Goal: Information Seeking & Learning: Learn about a topic

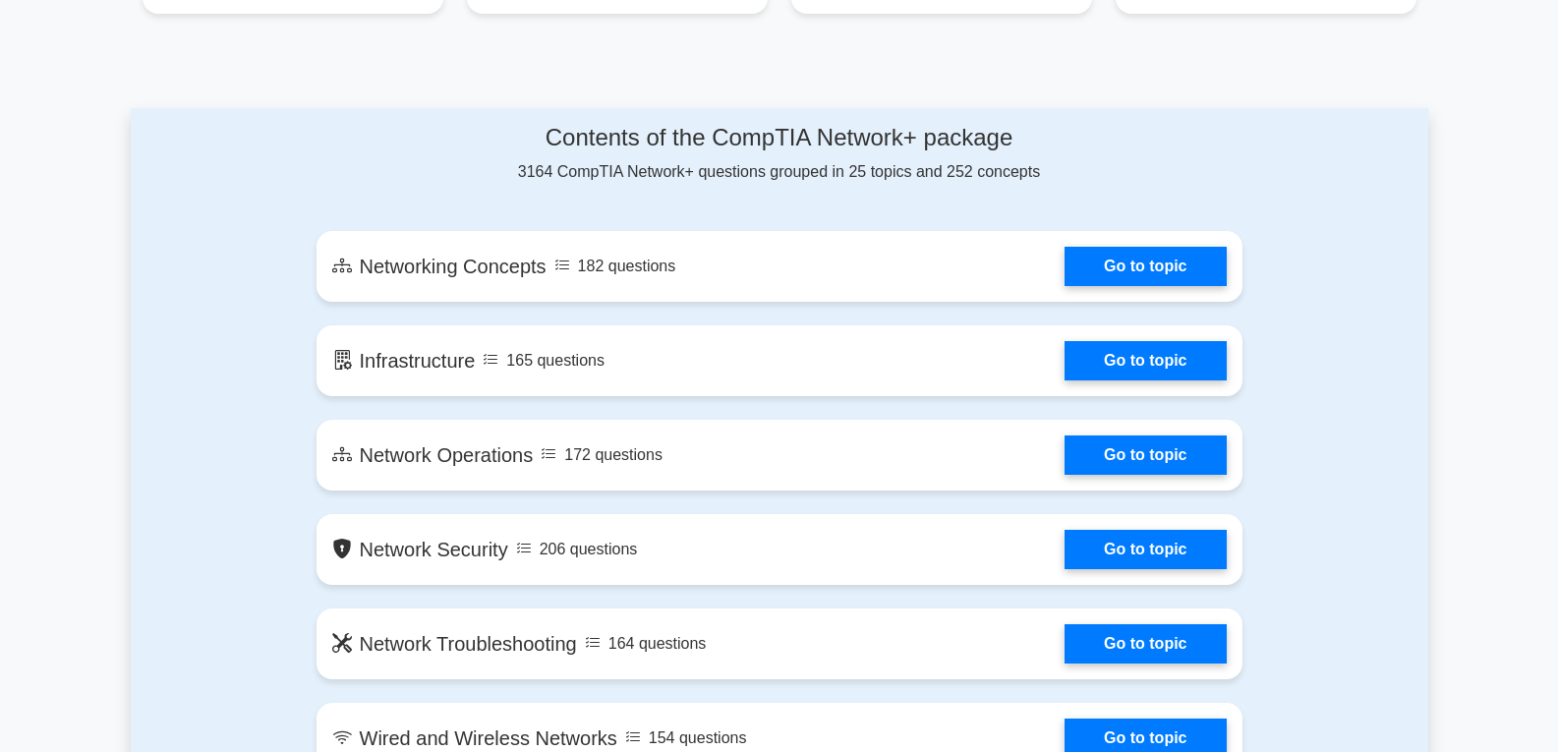
scroll to position [884, 0]
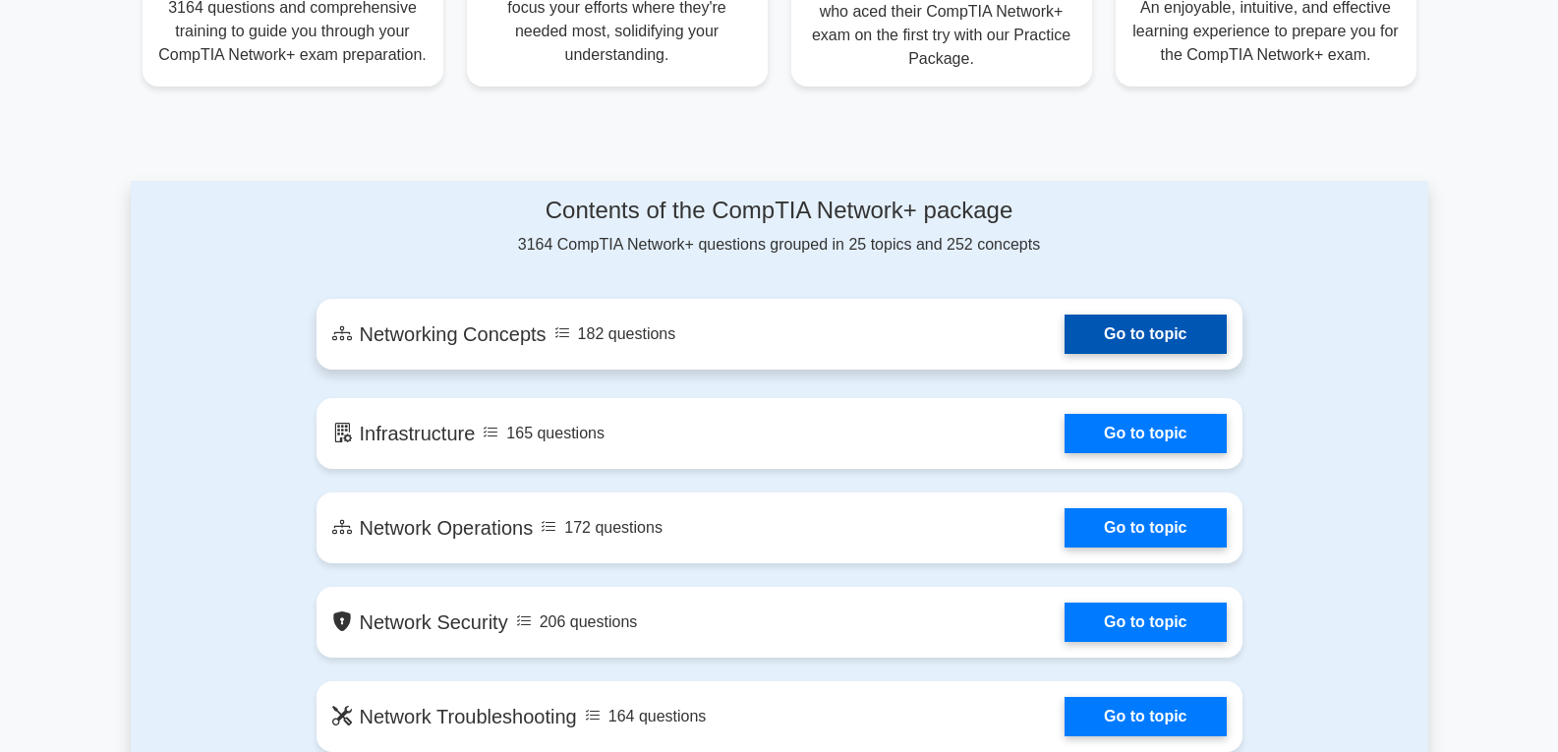
click at [1201, 333] on link "Go to topic" at bounding box center [1144, 333] width 161 height 39
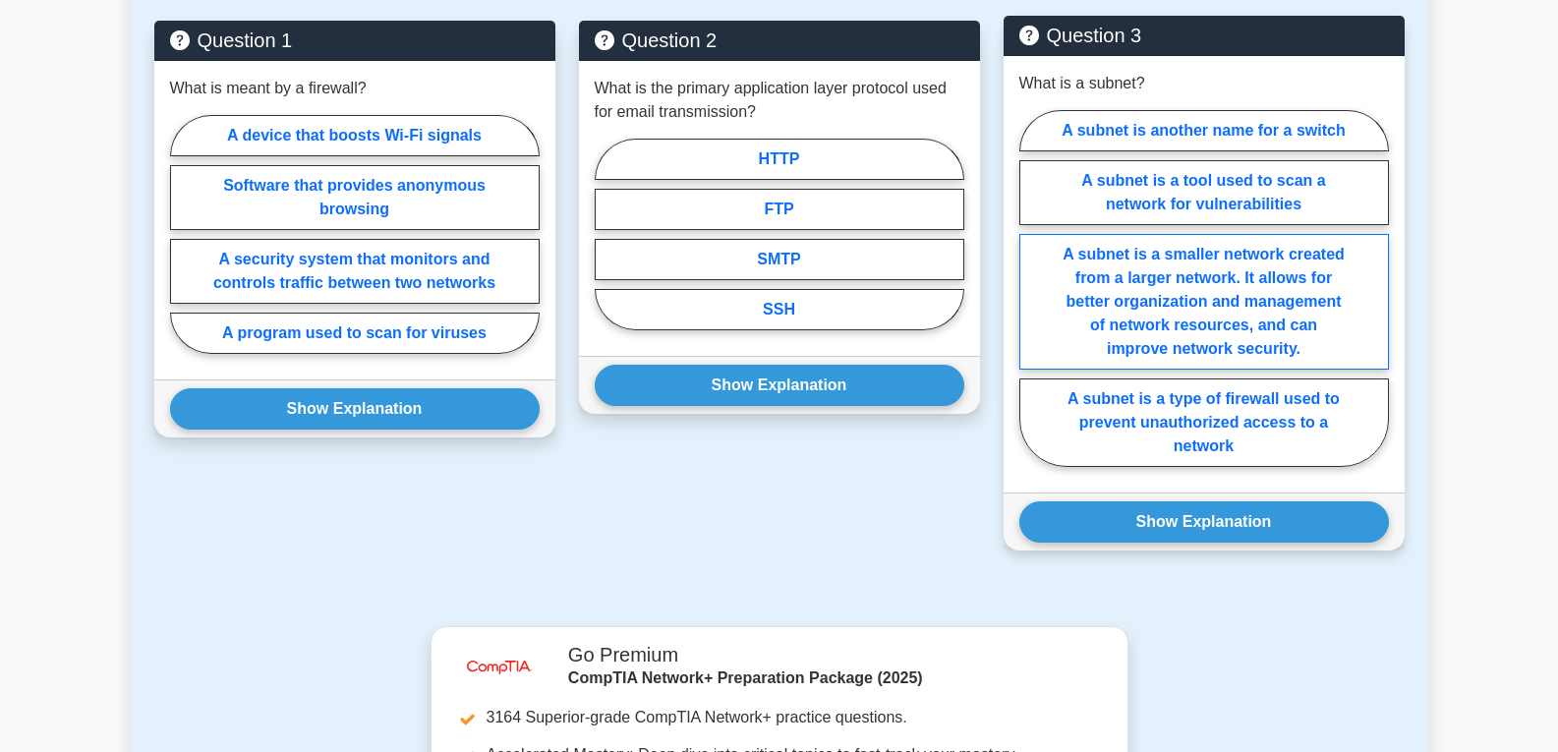
scroll to position [983, 0]
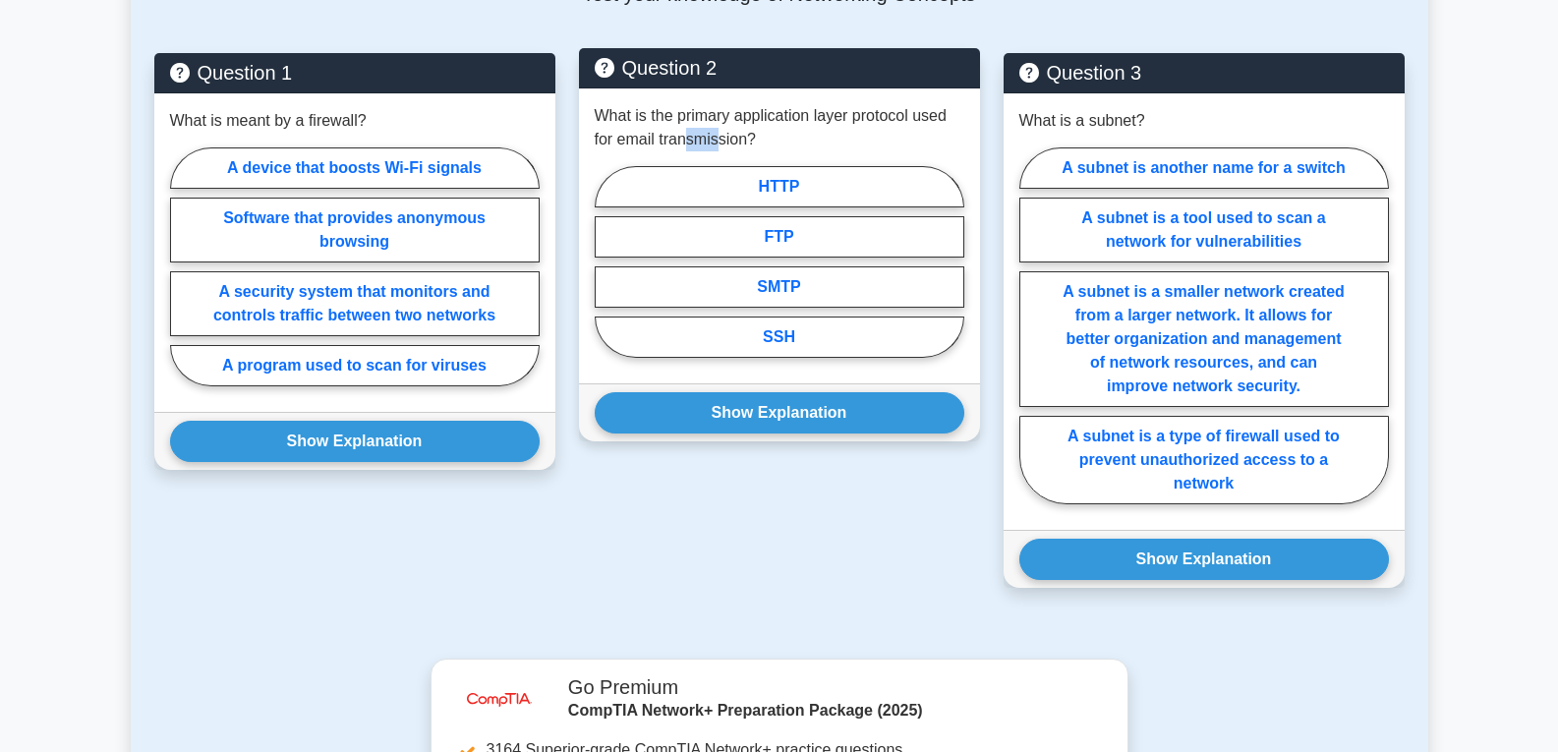
drag, startPoint x: 690, startPoint y: 112, endPoint x: 720, endPoint y: 119, distance: 31.2
click at [720, 119] on p "What is the primary application layer protocol used for email transmission?" at bounding box center [779, 127] width 369 height 47
click at [817, 266] on label "SMTP" at bounding box center [779, 286] width 369 height 41
click at [607, 261] on input "SMTP" at bounding box center [601, 267] width 13 height 13
radio input "true"
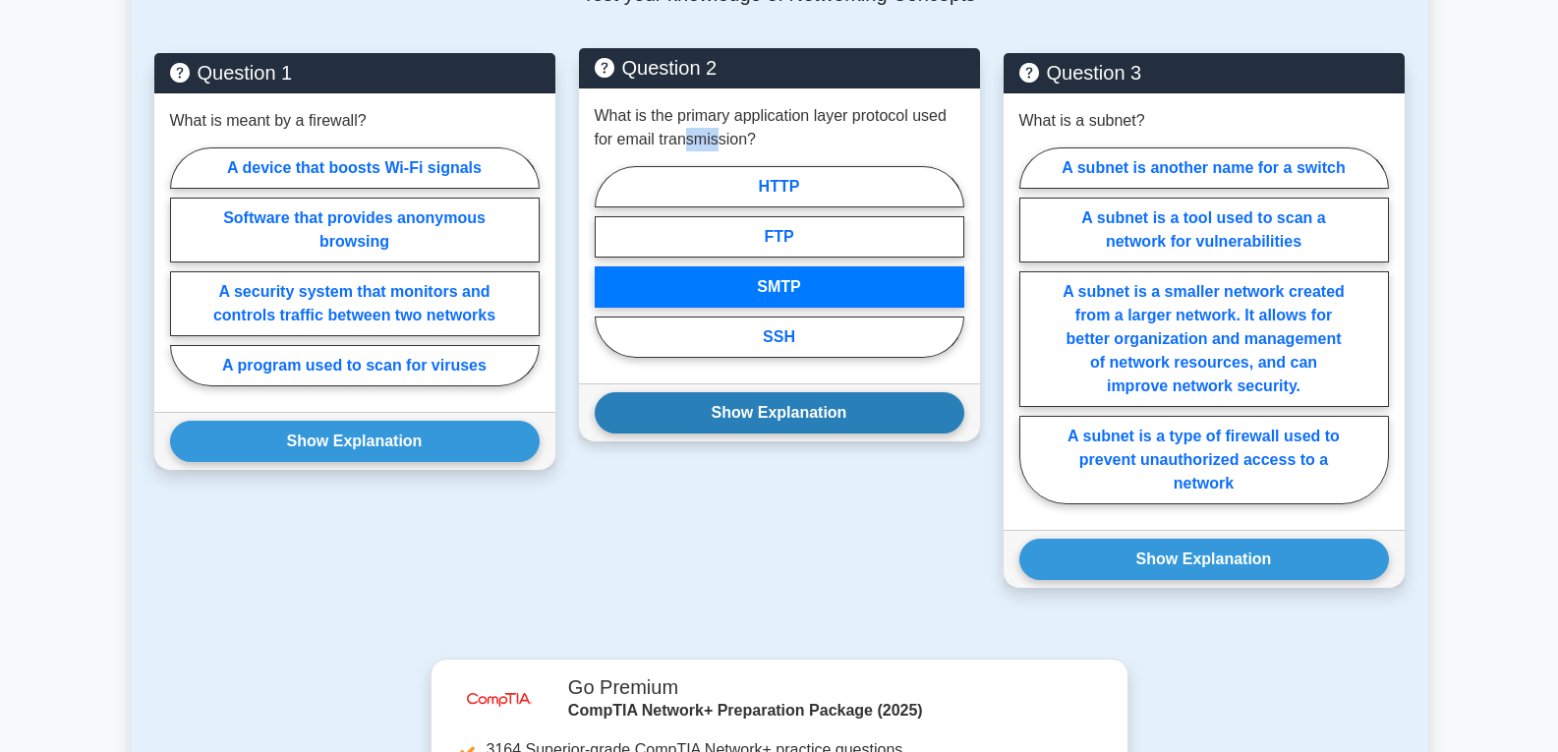
click at [862, 403] on button "Show Explanation" at bounding box center [779, 412] width 369 height 41
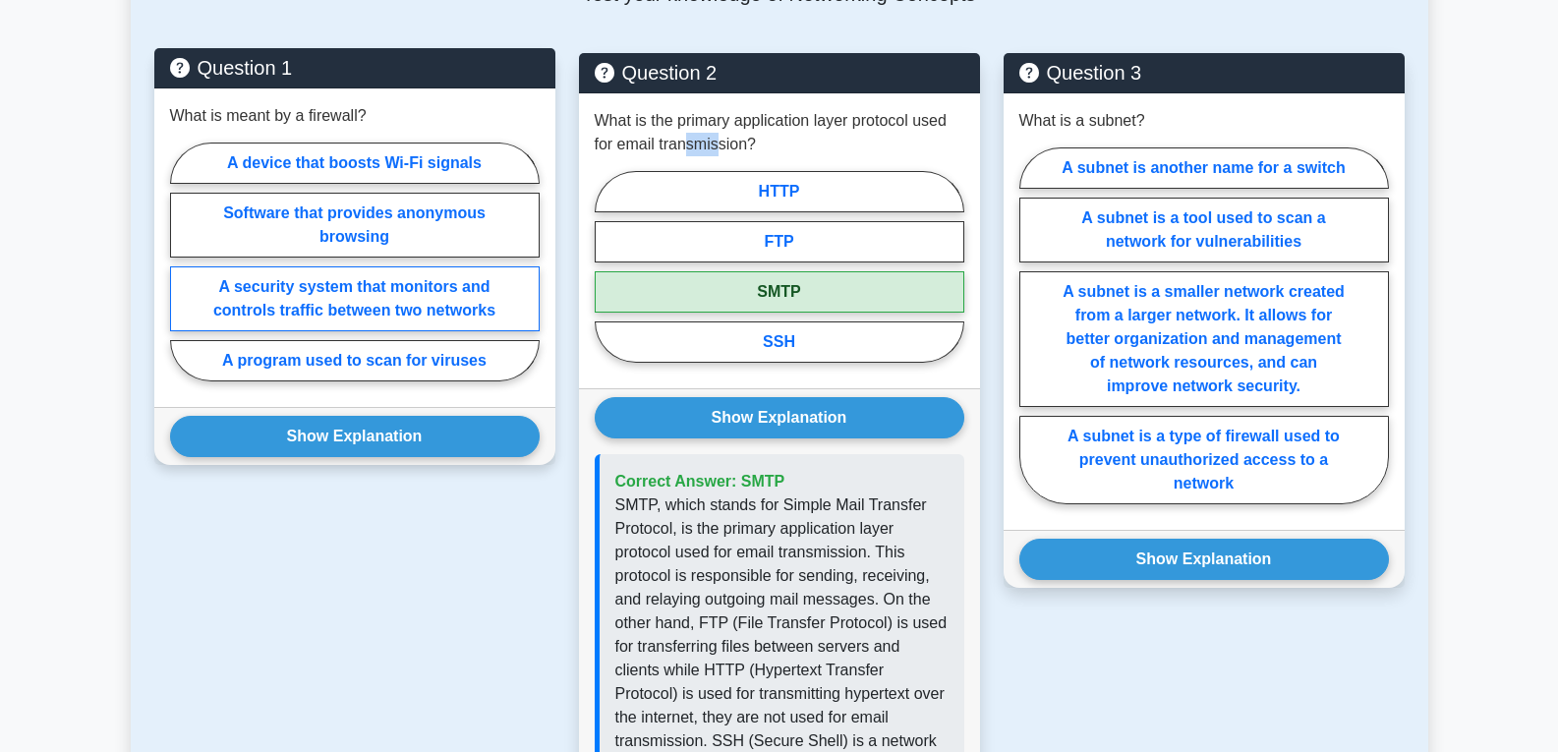
click at [353, 284] on label "A security system that monitors and controls traffic between two networks" at bounding box center [354, 298] width 369 height 65
click at [183, 274] on input "A security system that monitors and controls traffic between two networks" at bounding box center [176, 267] width 13 height 13
radio input "true"
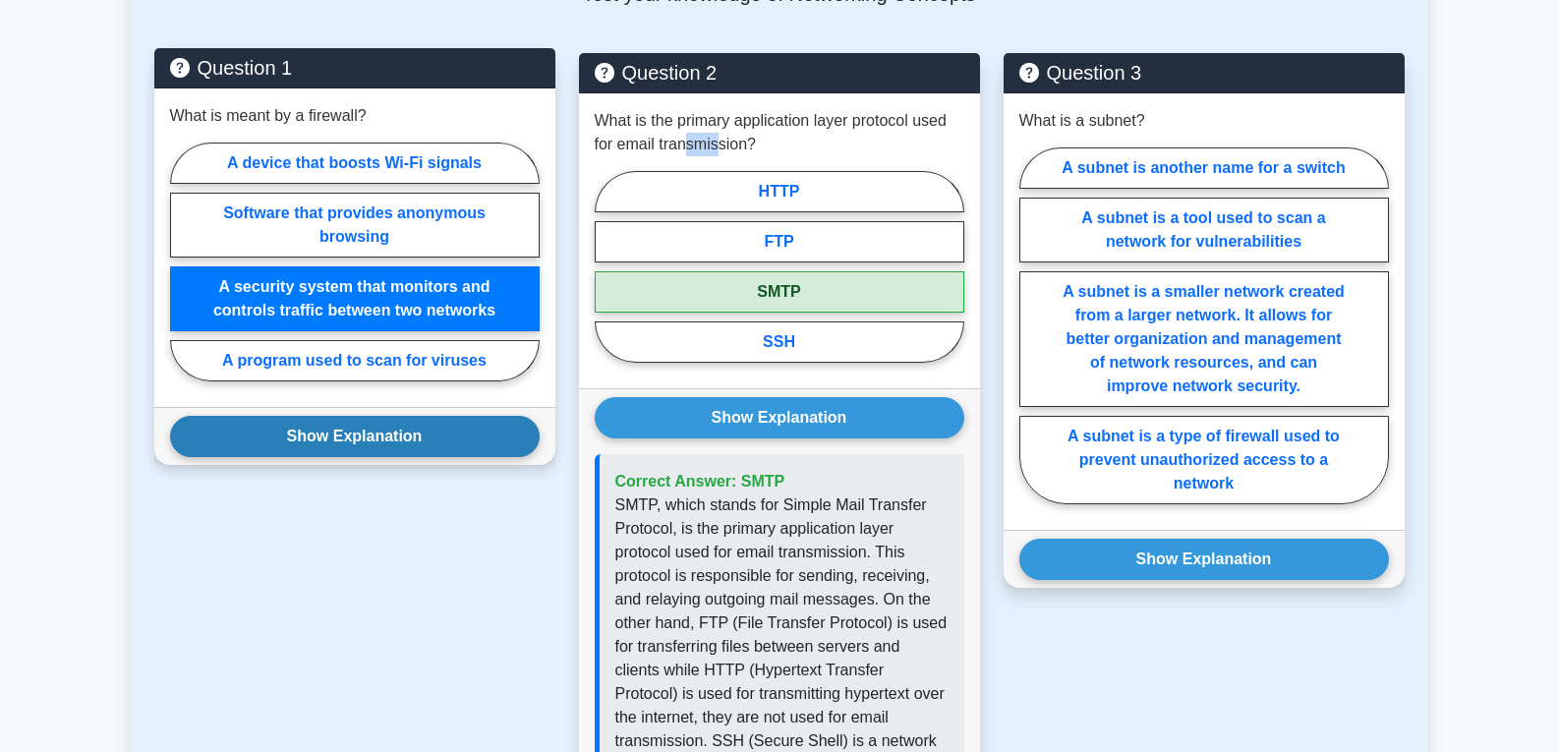
click at [338, 416] on button "Show Explanation" at bounding box center [354, 436] width 369 height 41
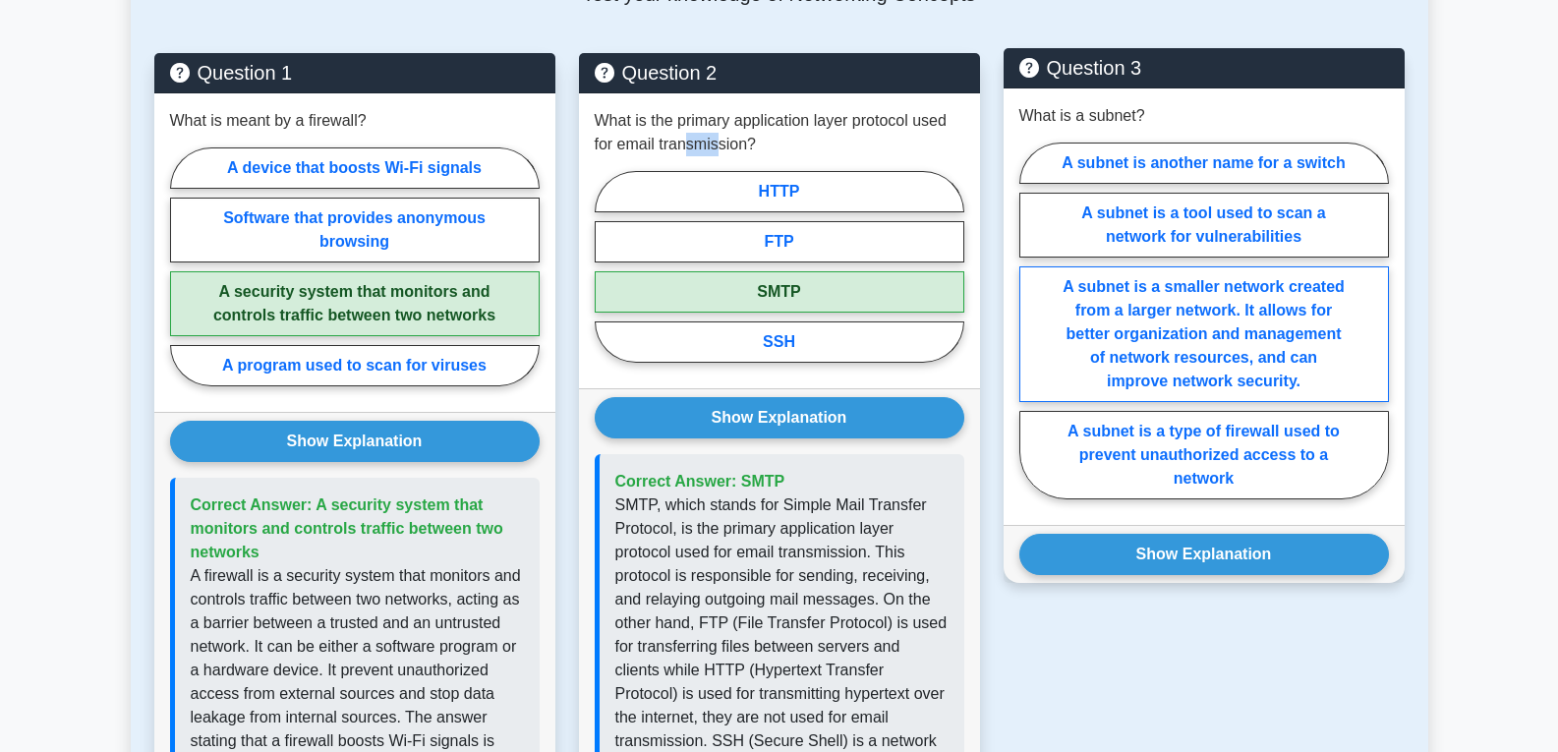
click at [1202, 317] on label "A subnet is a smaller network created from a larger network. It allows for bett…" at bounding box center [1203, 334] width 369 height 136
click at [1032, 320] on input "A subnet is a smaller network created from a larger network. It allows for bett…" at bounding box center [1025, 326] width 13 height 13
radio input "true"
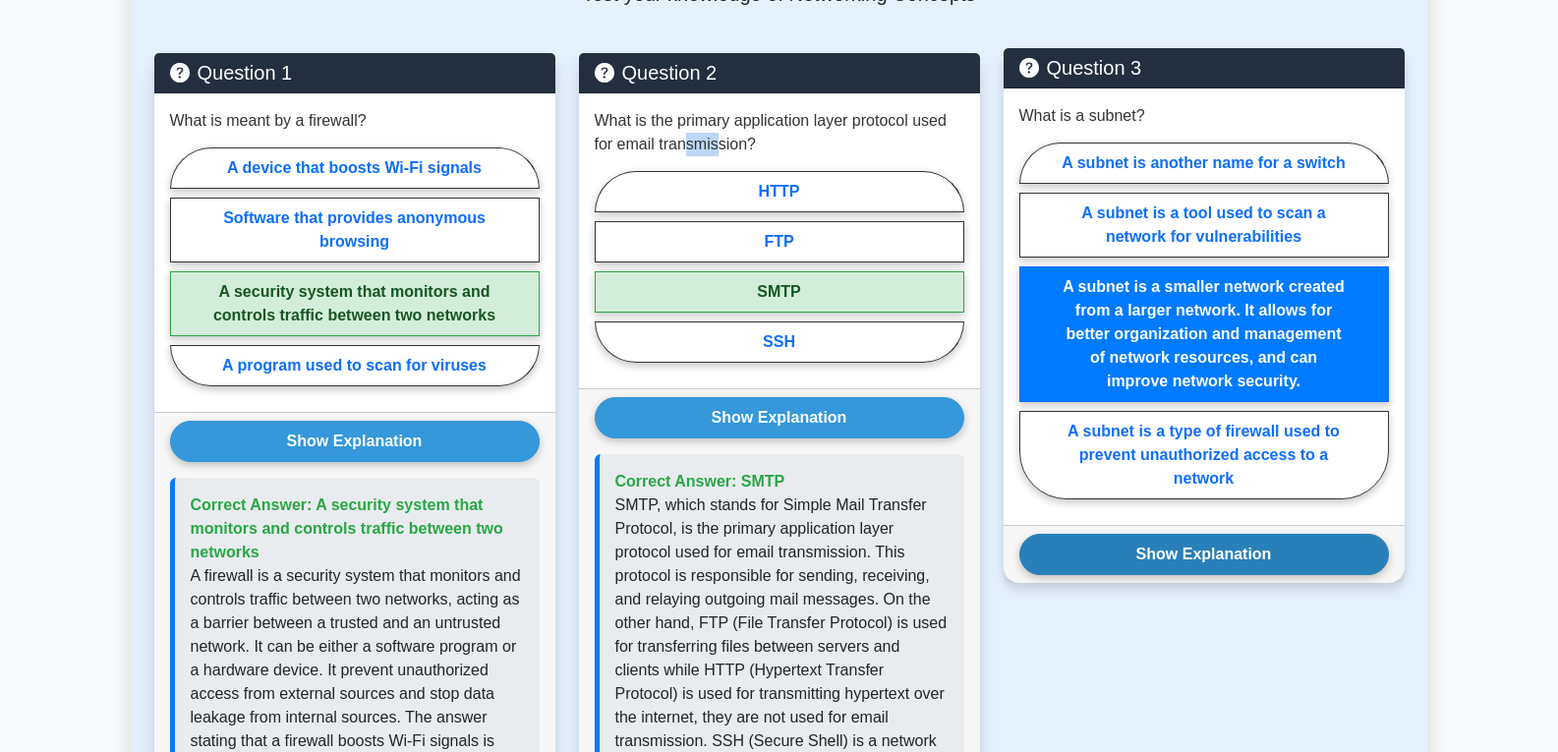
click at [1253, 535] on button "Show Explanation" at bounding box center [1203, 554] width 369 height 41
